Goal: Task Accomplishment & Management: Use online tool/utility

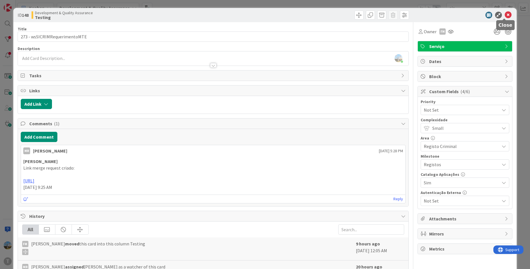
click at [504, 14] on icon at bounding box center [507, 15] width 7 height 7
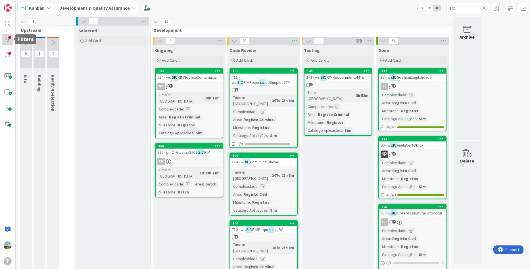
click at [9, 38] on div at bounding box center [7, 39] width 11 height 11
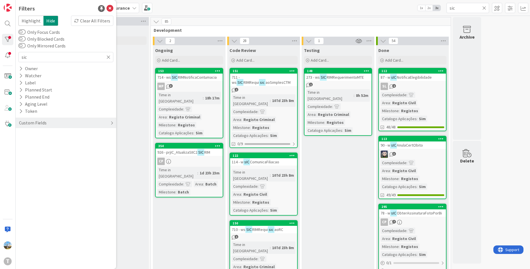
click at [37, 124] on div "Custom Fields" at bounding box center [32, 122] width 29 height 7
click at [56, 136] on div "Priority" at bounding box center [66, 134] width 100 height 7
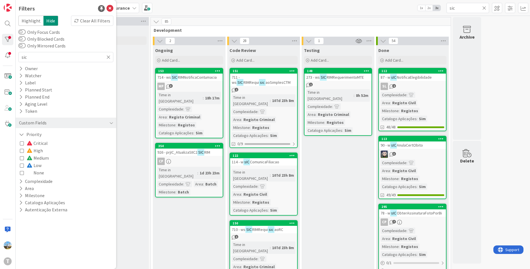
click at [110, 57] on icon at bounding box center [108, 56] width 4 height 5
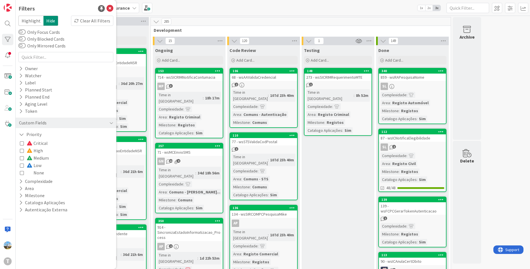
click at [45, 143] on span "Critical" at bounding box center [37, 142] width 21 height 7
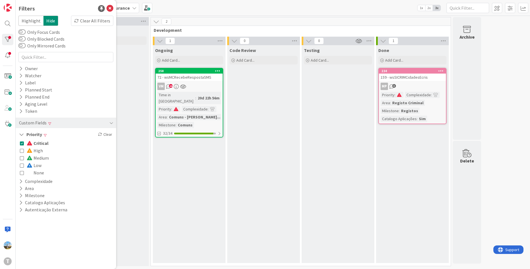
click at [45, 143] on span "Critical" at bounding box center [38, 142] width 22 height 7
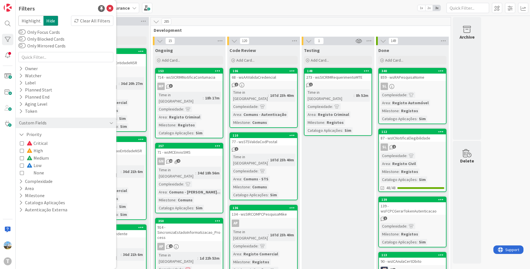
click at [41, 148] on span "High" at bounding box center [35, 150] width 16 height 7
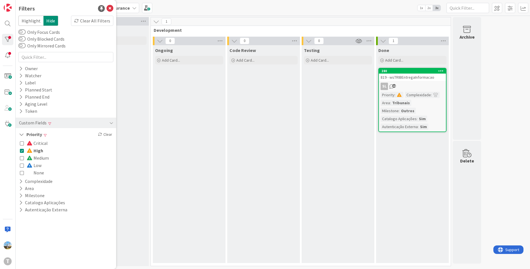
click at [40, 150] on span "High" at bounding box center [35, 150] width 16 height 7
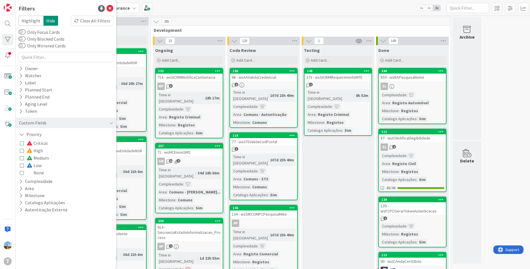
click at [40, 157] on span "Medium" at bounding box center [38, 157] width 22 height 7
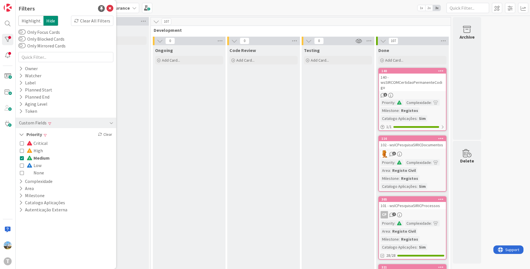
click at [40, 157] on span "Medium" at bounding box center [38, 157] width 23 height 7
